Goal: Task Accomplishment & Management: Manage account settings

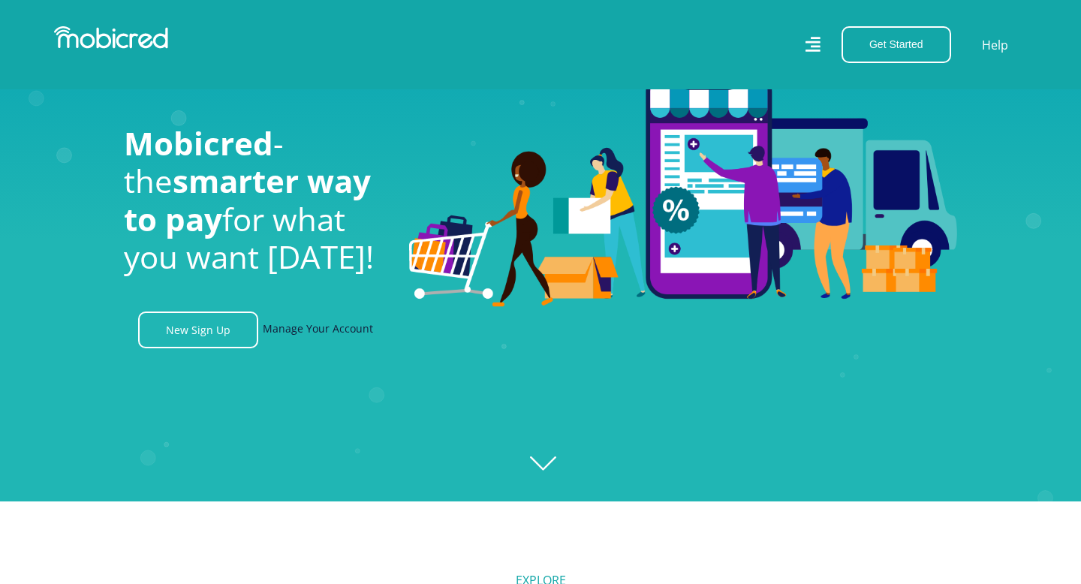
scroll to position [0, 1926]
click at [334, 325] on link "Manage Your Account" at bounding box center [318, 330] width 110 height 37
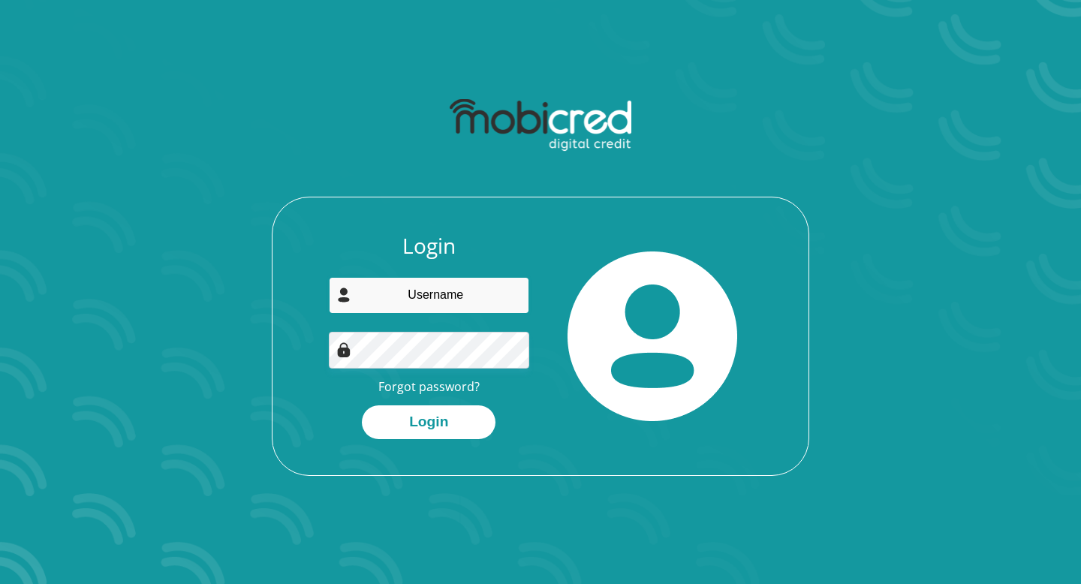
click at [447, 294] on input "email" at bounding box center [429, 295] width 201 height 37
type input "masanabo.refilwe00@gmail.com"
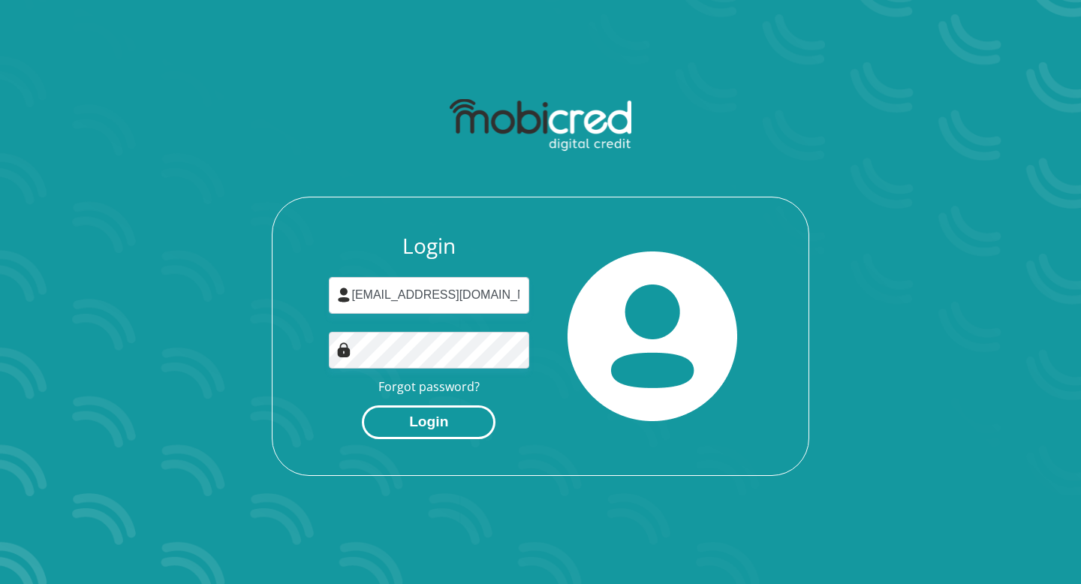
click at [428, 424] on button "Login" at bounding box center [429, 422] width 134 height 34
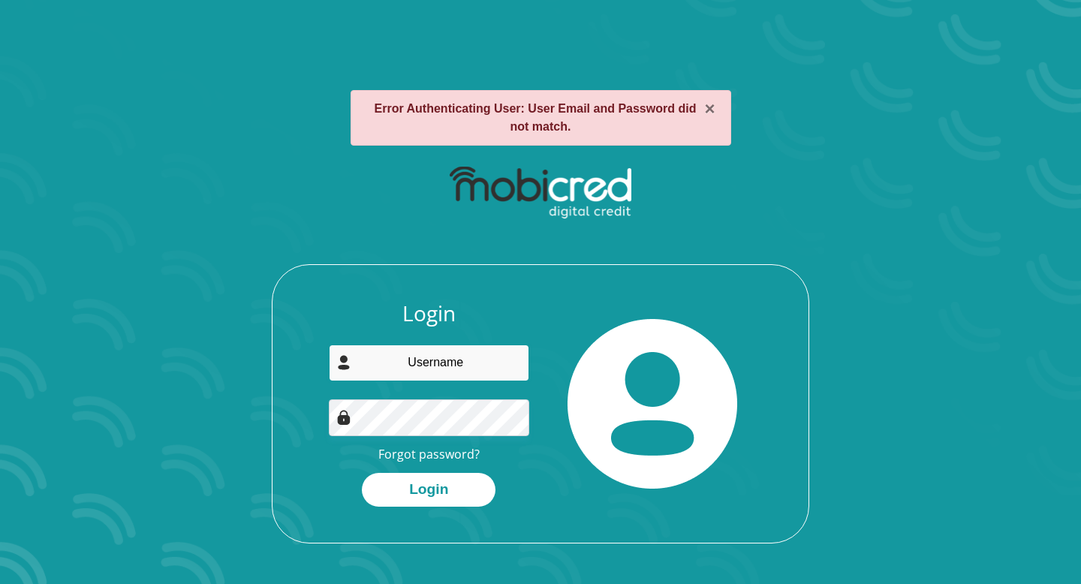
click at [428, 361] on input "email" at bounding box center [429, 363] width 201 height 37
type input "[EMAIL_ADDRESS][DOMAIN_NAME]"
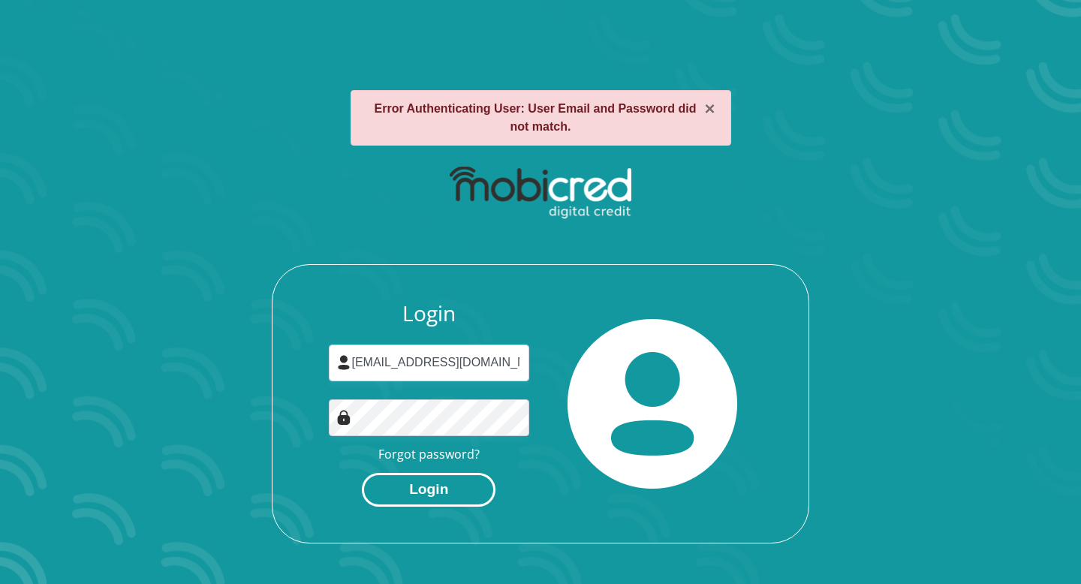
click at [432, 490] on button "Login" at bounding box center [429, 490] width 134 height 34
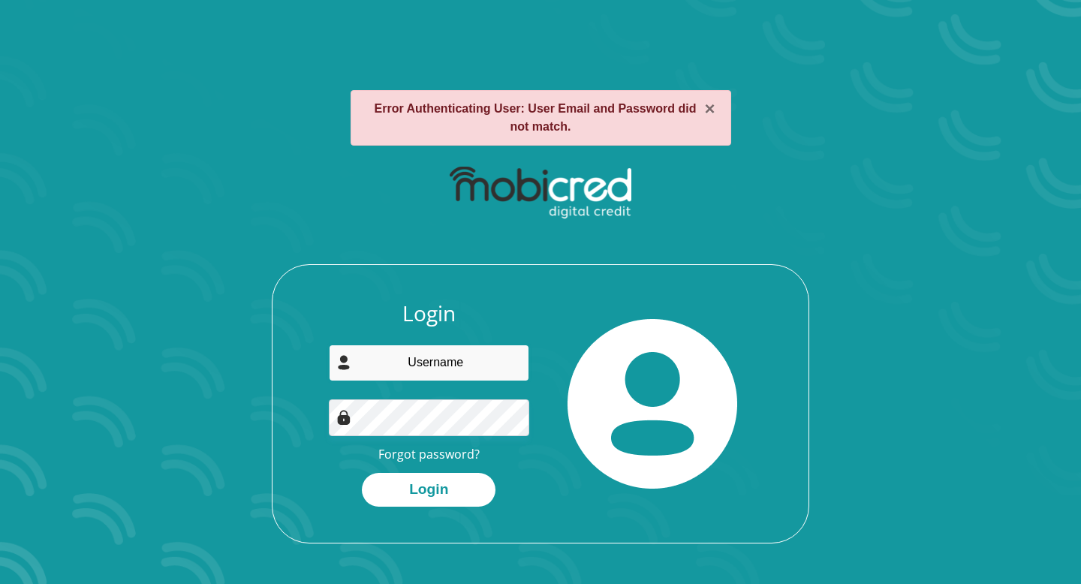
click at [444, 368] on input "email" at bounding box center [429, 363] width 201 height 37
type input "masanabo.refilwe00@gmail.com"
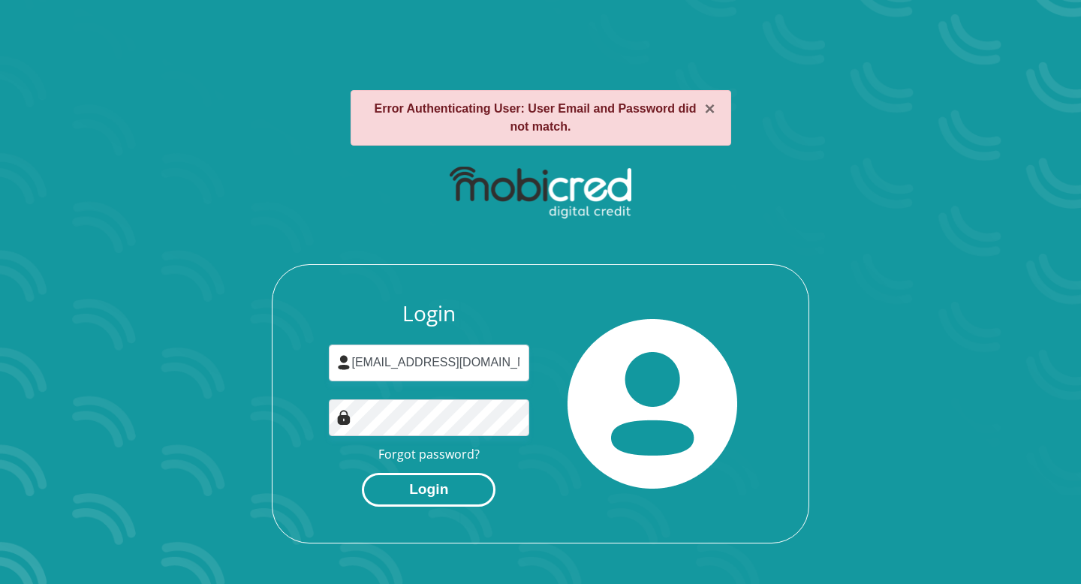
click at [447, 485] on button "Login" at bounding box center [429, 490] width 134 height 34
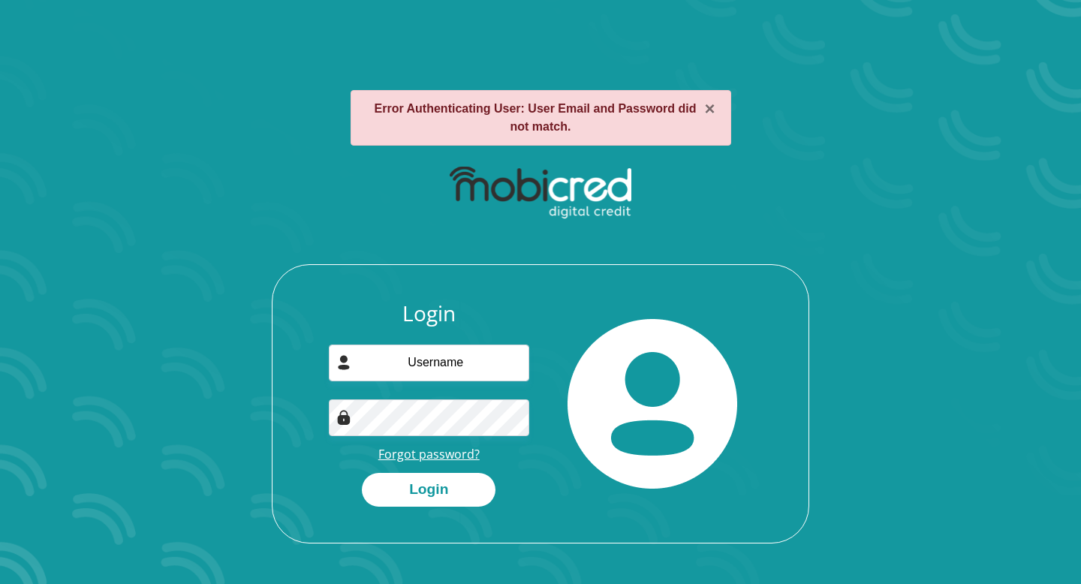
click at [431, 456] on link "Forgot password?" at bounding box center [428, 454] width 101 height 17
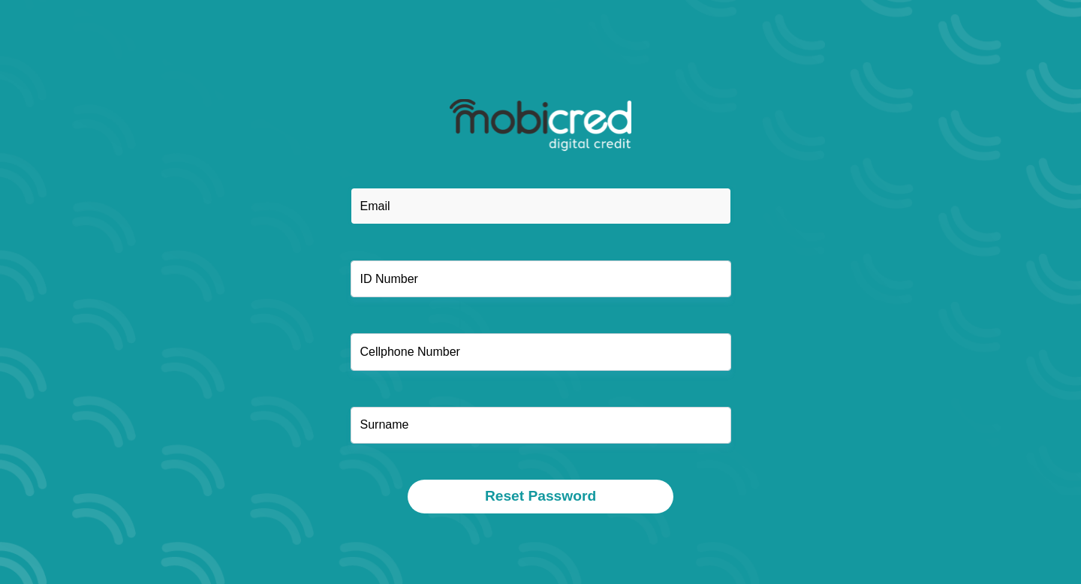
click at [445, 200] on input "email" at bounding box center [541, 206] width 381 height 37
type input "[EMAIL_ADDRESS][DOMAIN_NAME]"
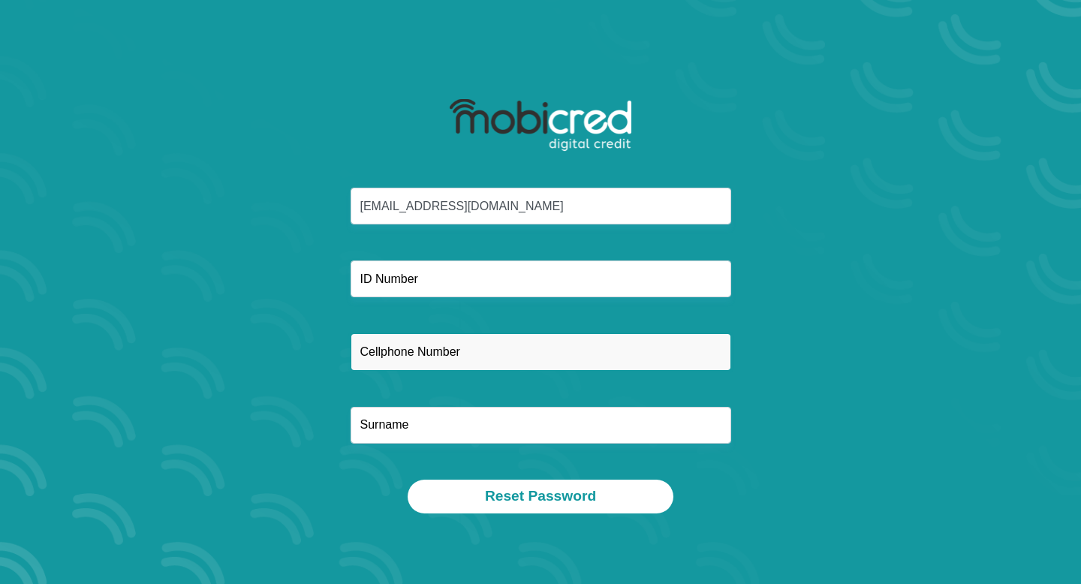
click at [447, 342] on input "text" at bounding box center [541, 351] width 381 height 37
type input "0635659455"
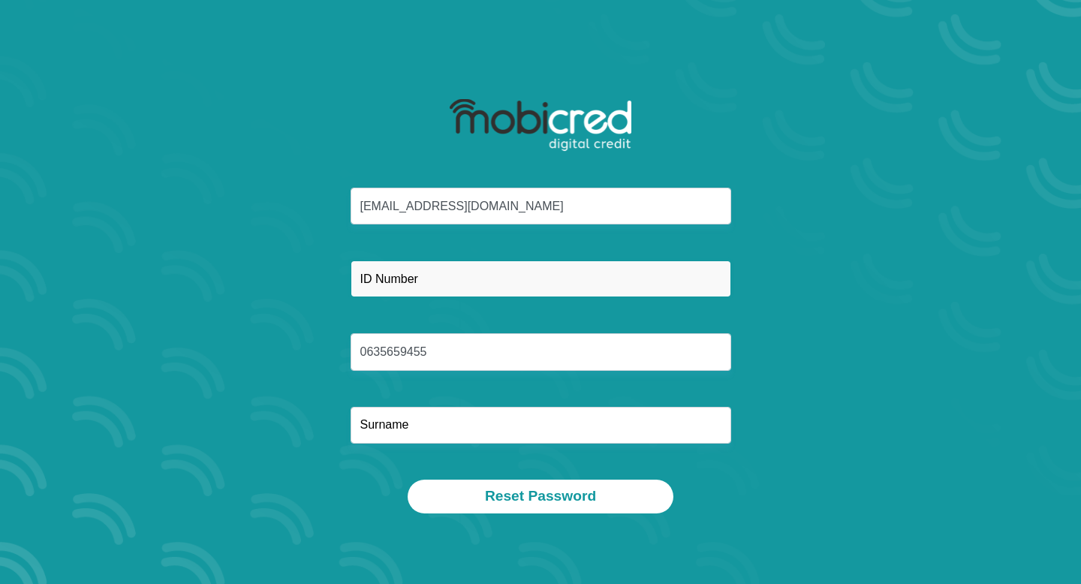
click at [429, 288] on input "text" at bounding box center [541, 279] width 381 height 37
type input "9307150284081"
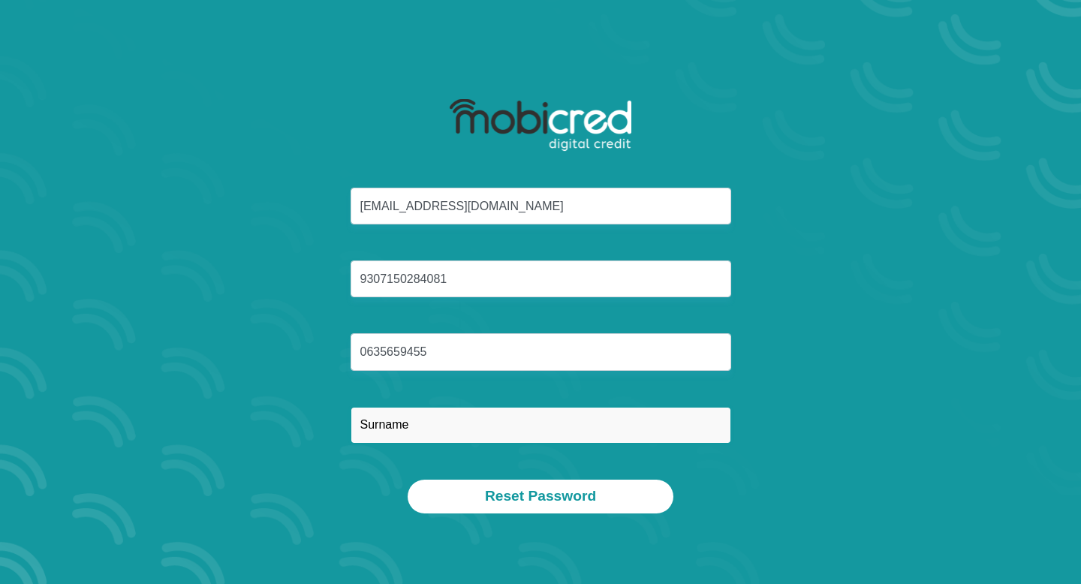
click at [422, 433] on input "text" at bounding box center [541, 425] width 381 height 37
type input "MASANABO"
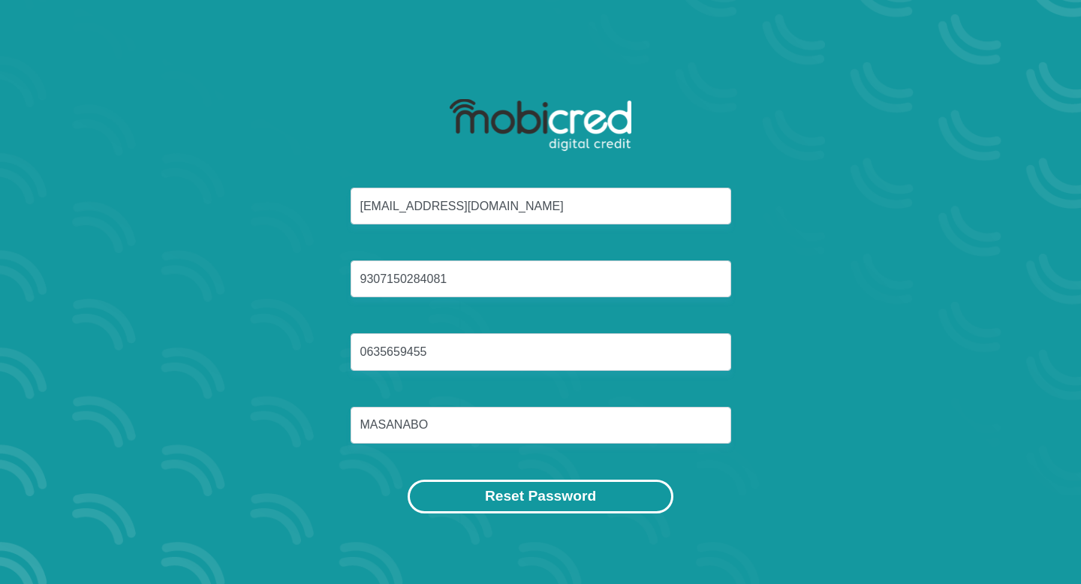
click at [532, 496] on button "Reset Password" at bounding box center [541, 497] width 266 height 34
